Goal: Task Accomplishment & Management: Manage account settings

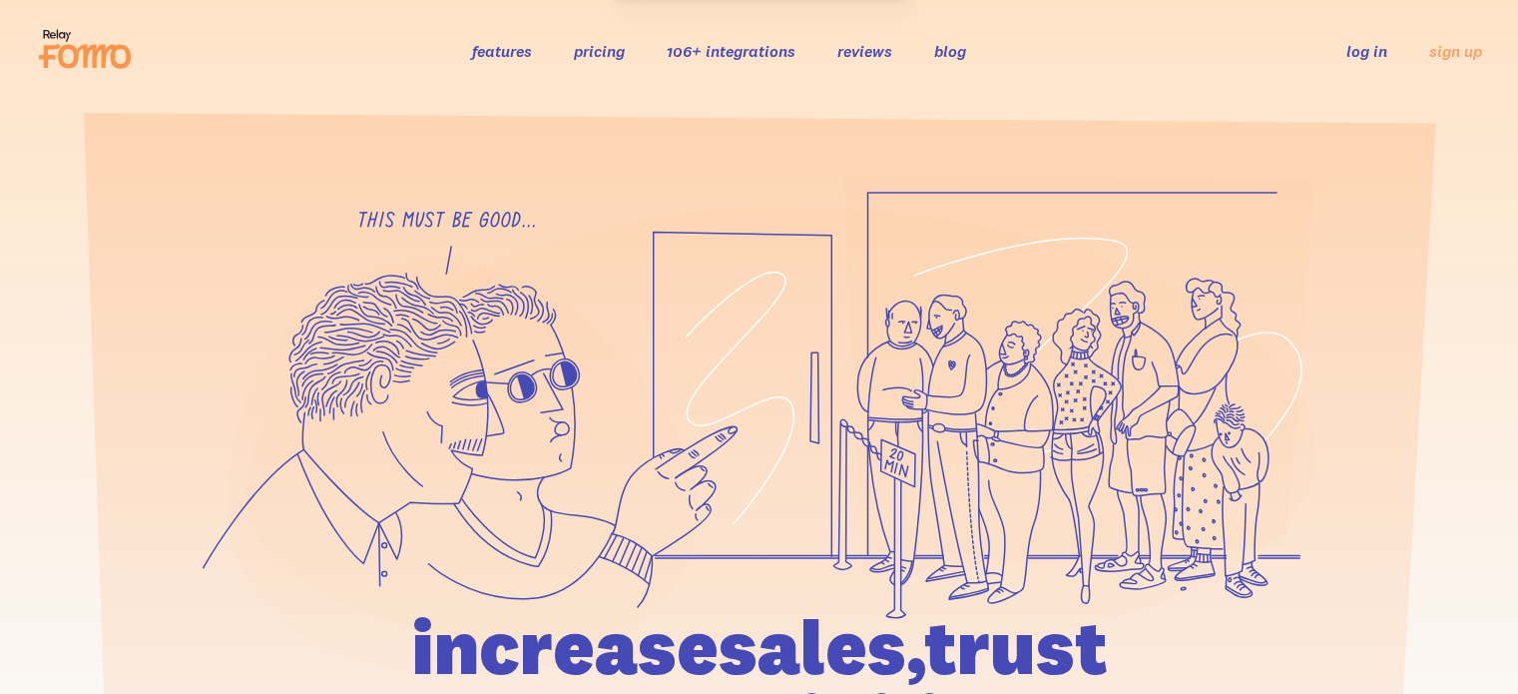
click at [1368, 51] on link "log in" at bounding box center [1366, 51] width 41 height 20
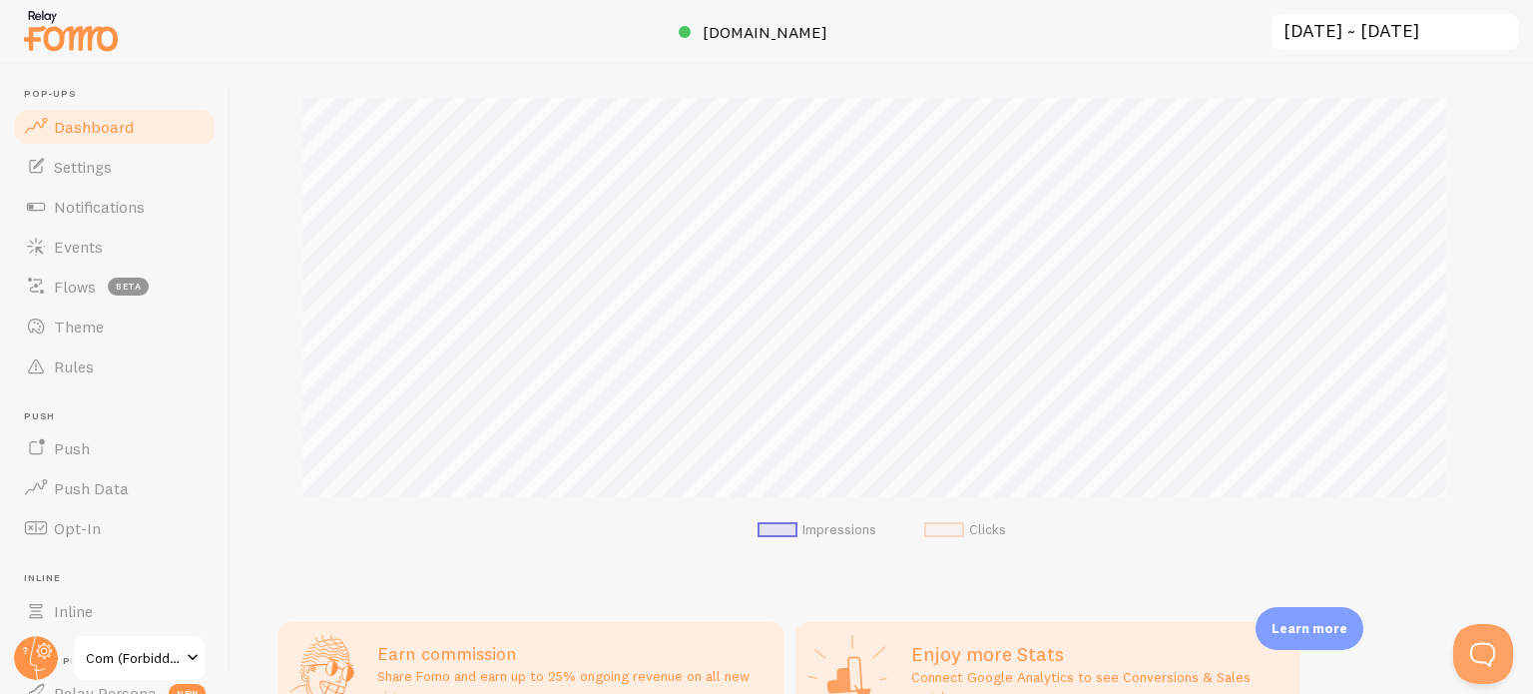
scroll to position [499, 0]
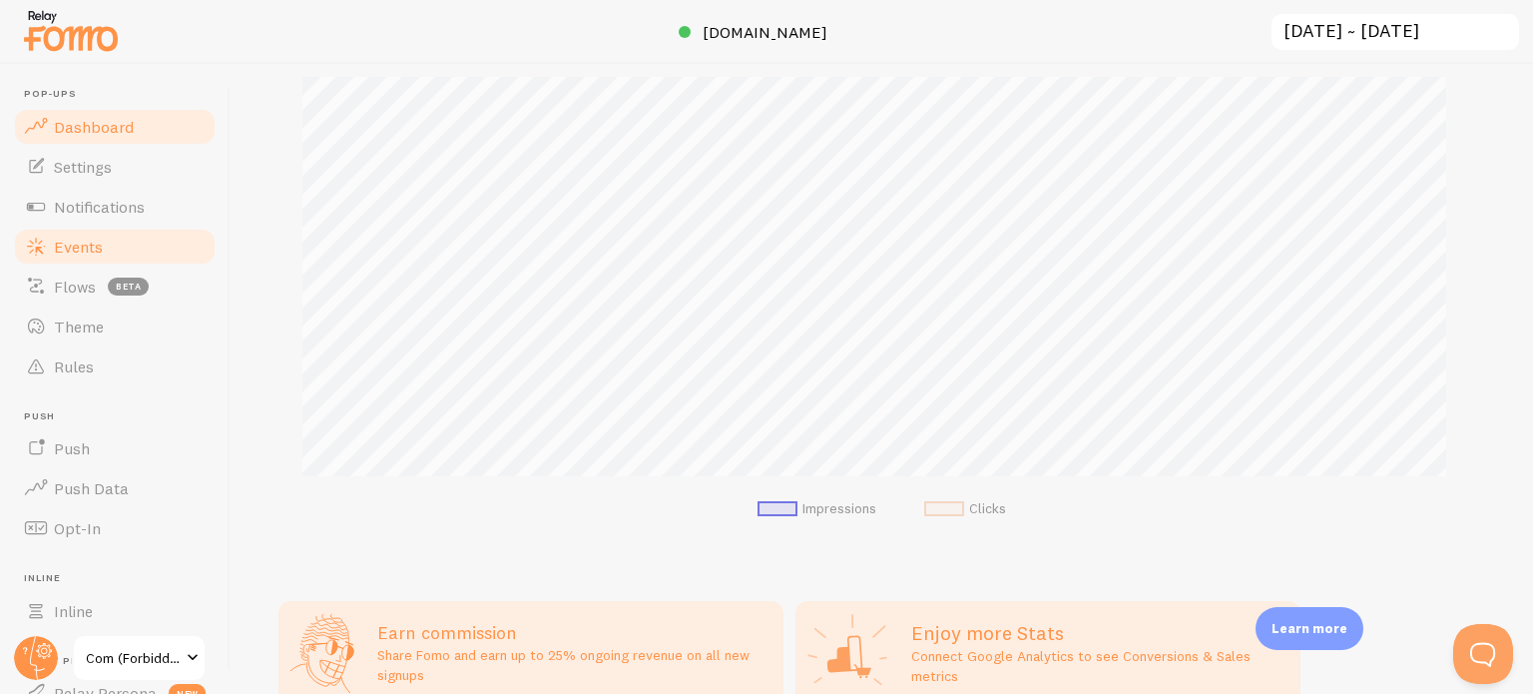
click at [126, 244] on link "Events" at bounding box center [115, 247] width 206 height 40
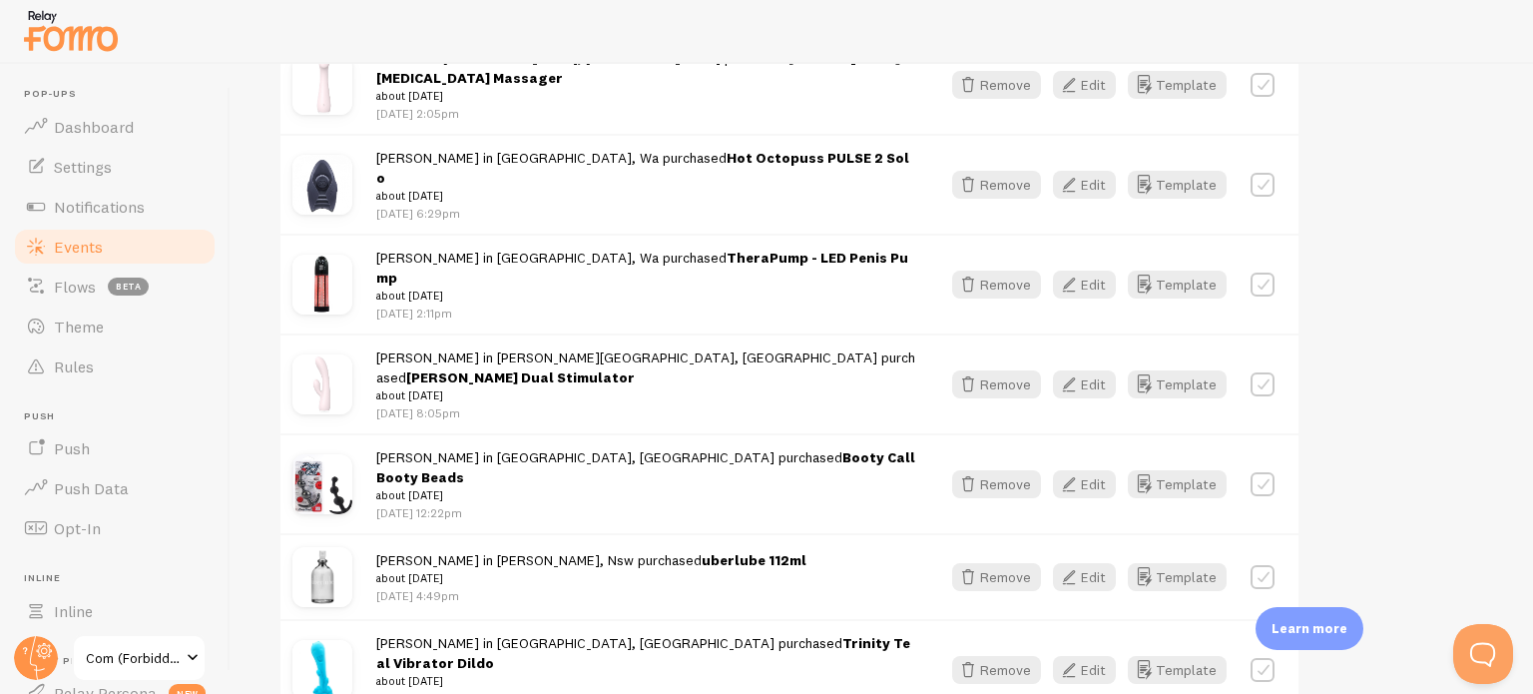
scroll to position [2692, 0]
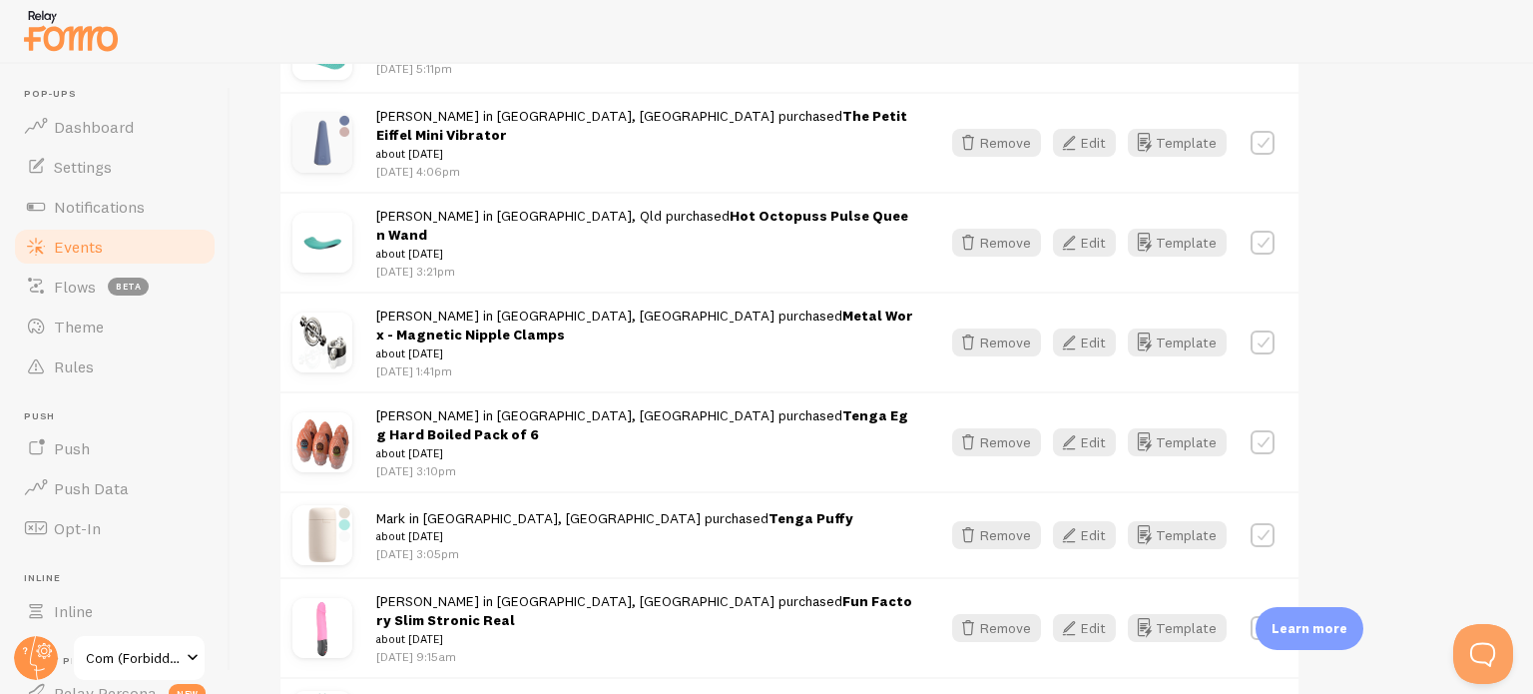
scroll to position [5187, 0]
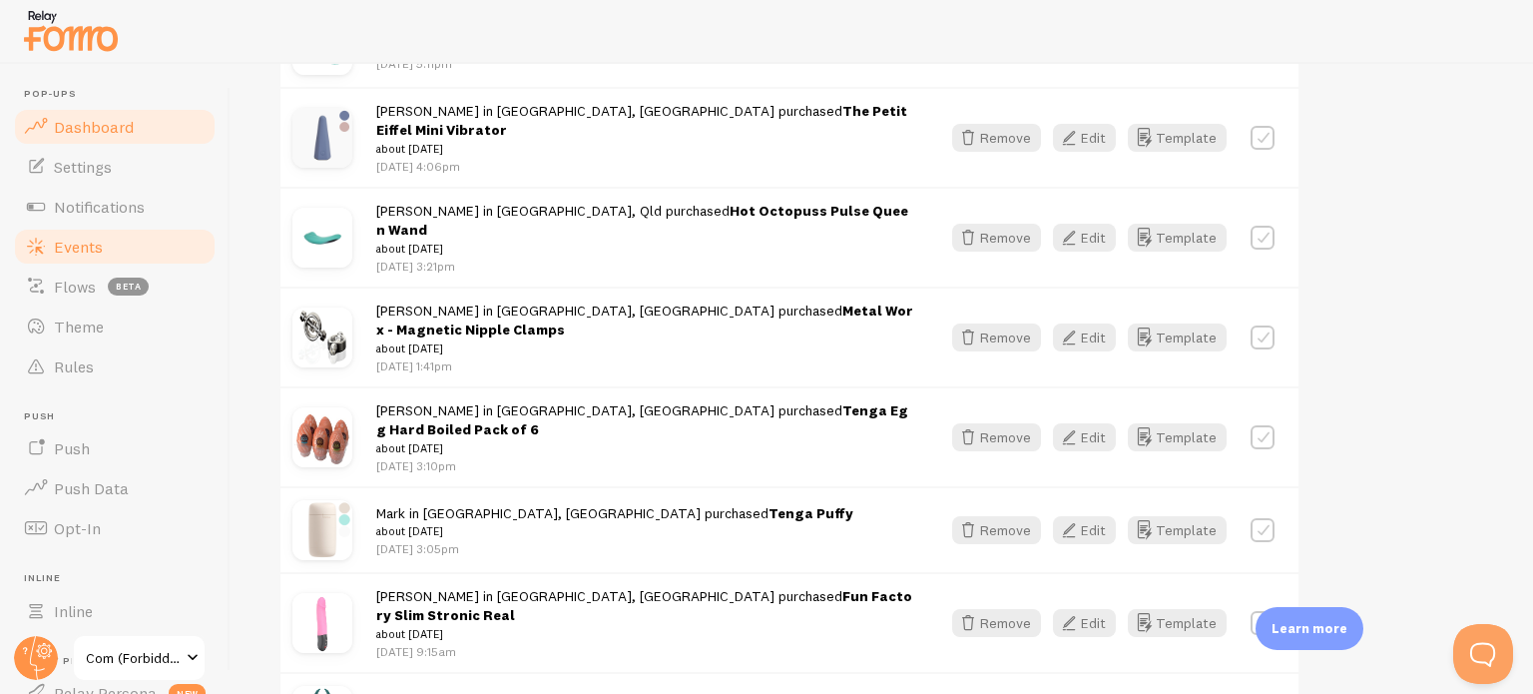
click at [80, 129] on span "Dashboard" at bounding box center [94, 127] width 80 height 20
